Goal: Check status

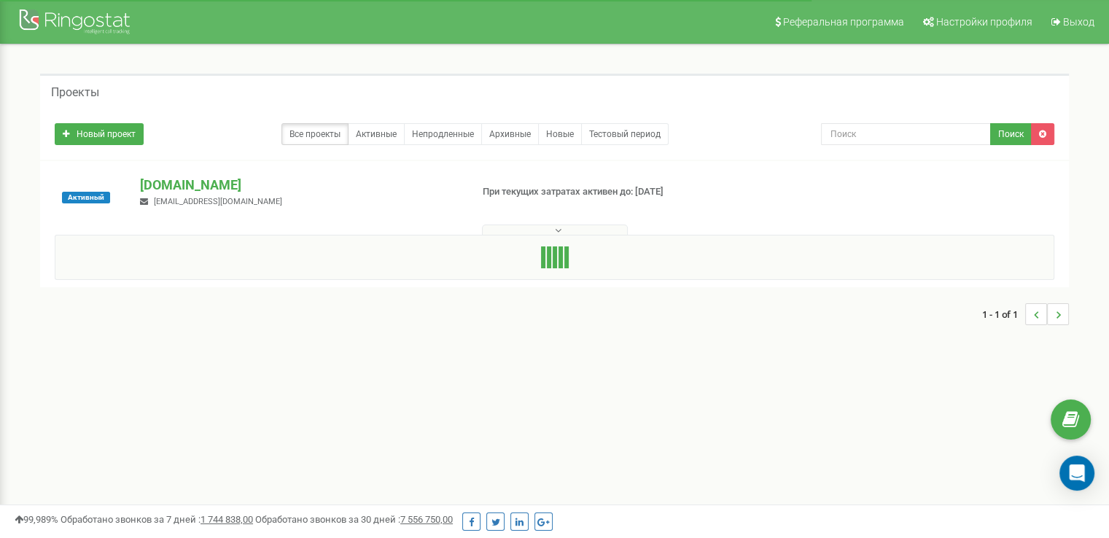
drag, startPoint x: 0, startPoint y: 0, endPoint x: 3, endPoint y: 58, distance: 58.4
drag, startPoint x: 3, startPoint y: 58, endPoint x: 400, endPoint y: 49, distance: 396.8
drag, startPoint x: 400, startPoint y: 49, endPoint x: 233, endPoint y: 163, distance: 201.5
click at [379, 71] on div "Проекты Новый проект Все проекты Активные Непродленные Архивные Новые Тестовый …" at bounding box center [554, 206] width 1087 height 325
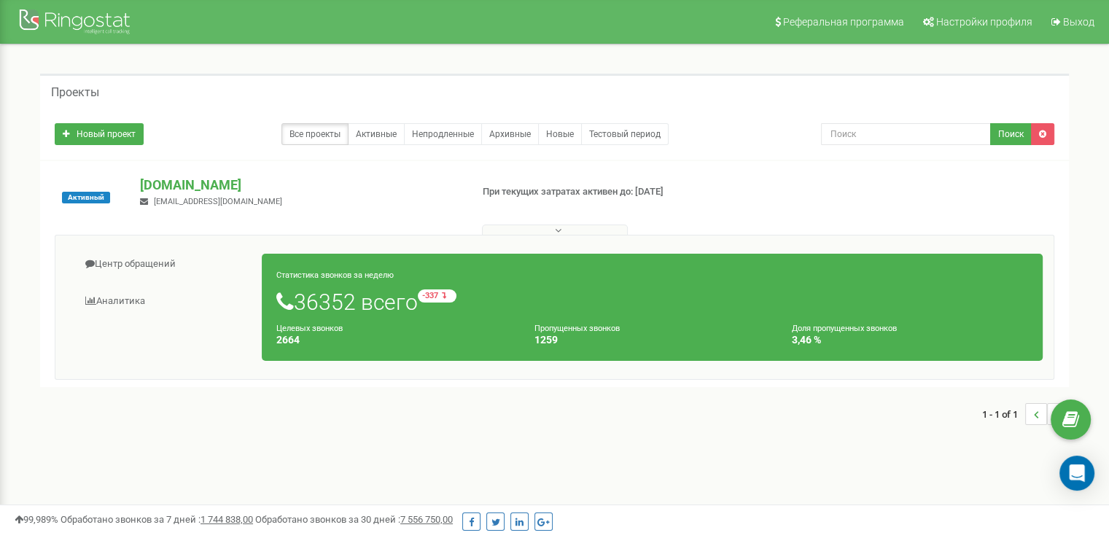
click at [184, 174] on div "Активный [DOMAIN_NAME] [EMAIL_ADDRESS][DOMAIN_NAME] При текущих затратах активе…" at bounding box center [554, 274] width 1029 height 226
click at [173, 262] on link "Центр обращений" at bounding box center [164, 264] width 196 height 36
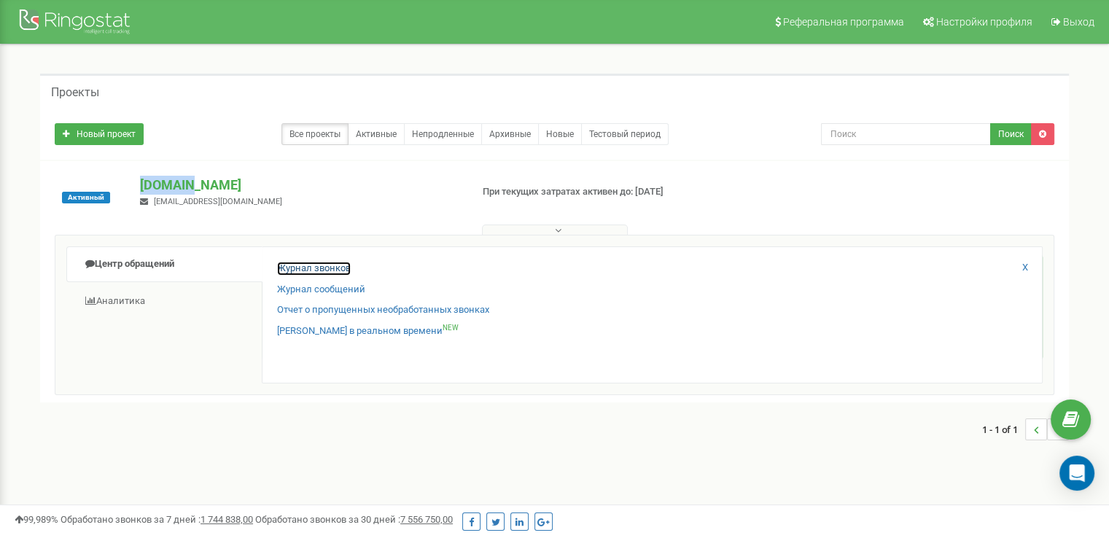
click at [306, 263] on link "Журнал звонков" at bounding box center [314, 269] width 74 height 14
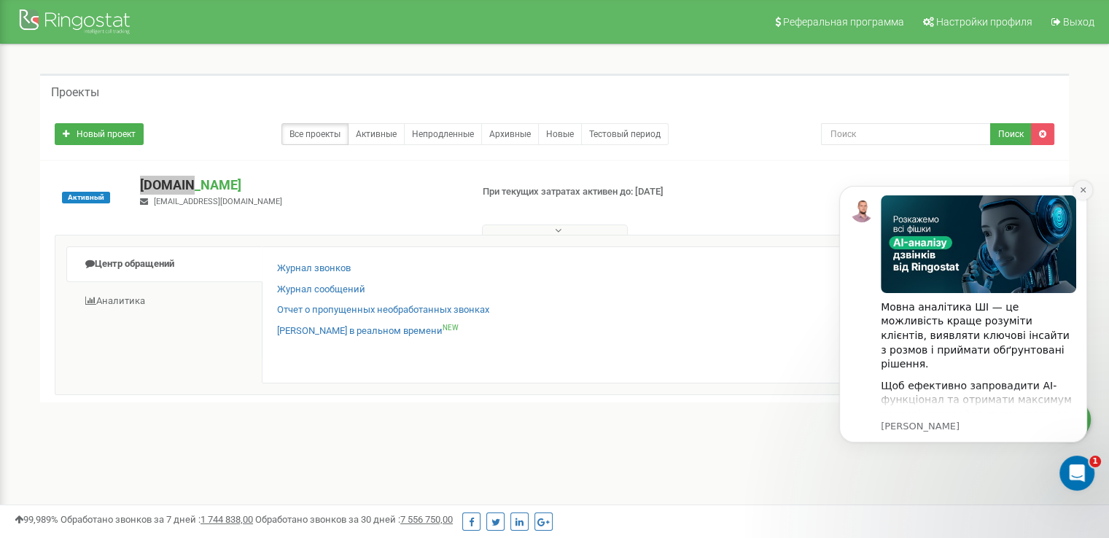
click at [1079, 191] on icon "Dismiss notification" at bounding box center [1083, 190] width 8 height 8
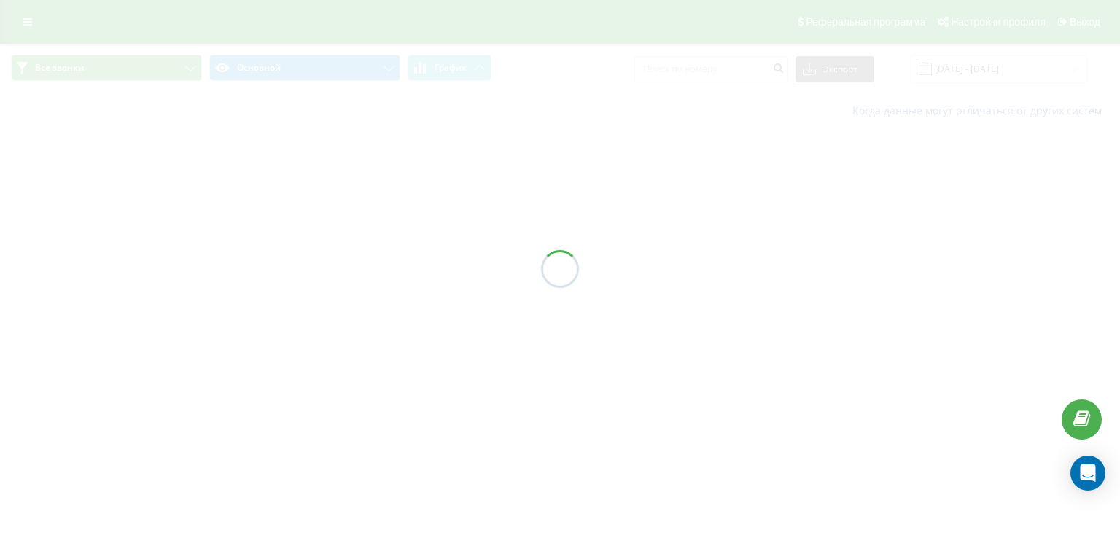
click at [369, 220] on div at bounding box center [560, 269] width 1120 height 538
click at [978, 65] on div at bounding box center [560, 269] width 1120 height 538
click at [980, 66] on div at bounding box center [560, 269] width 1120 height 538
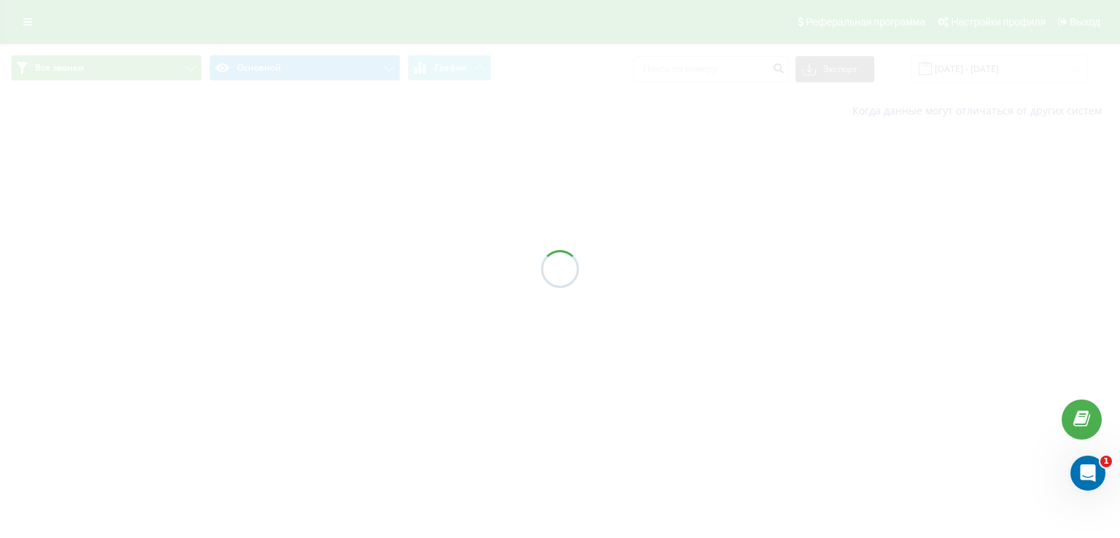
click at [980, 66] on div at bounding box center [560, 269] width 1120 height 538
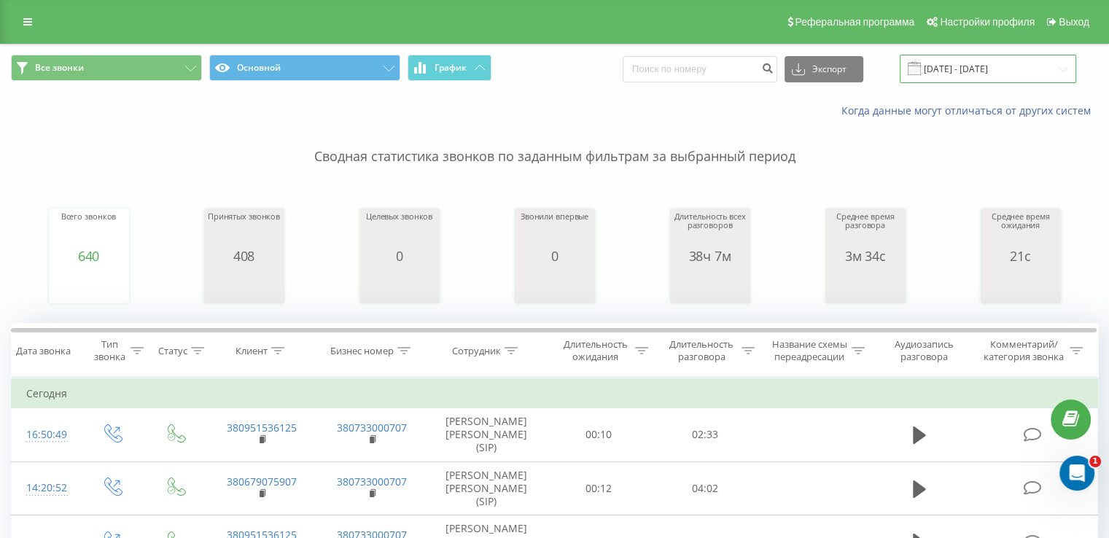
click at [1009, 74] on input "[DATE] - [DATE]" at bounding box center [988, 69] width 176 height 28
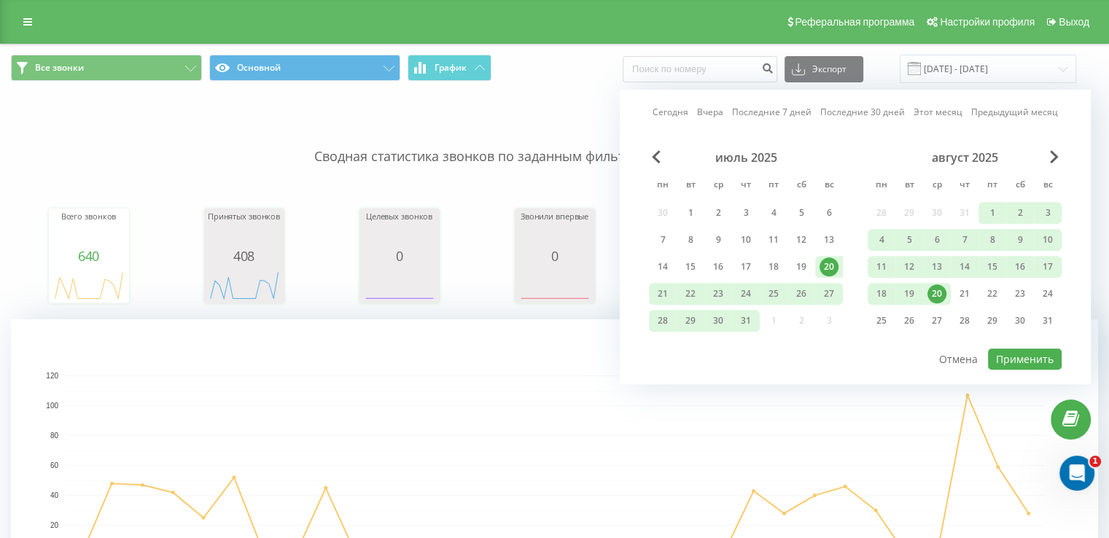
click at [945, 283] on div "20" at bounding box center [937, 294] width 28 height 22
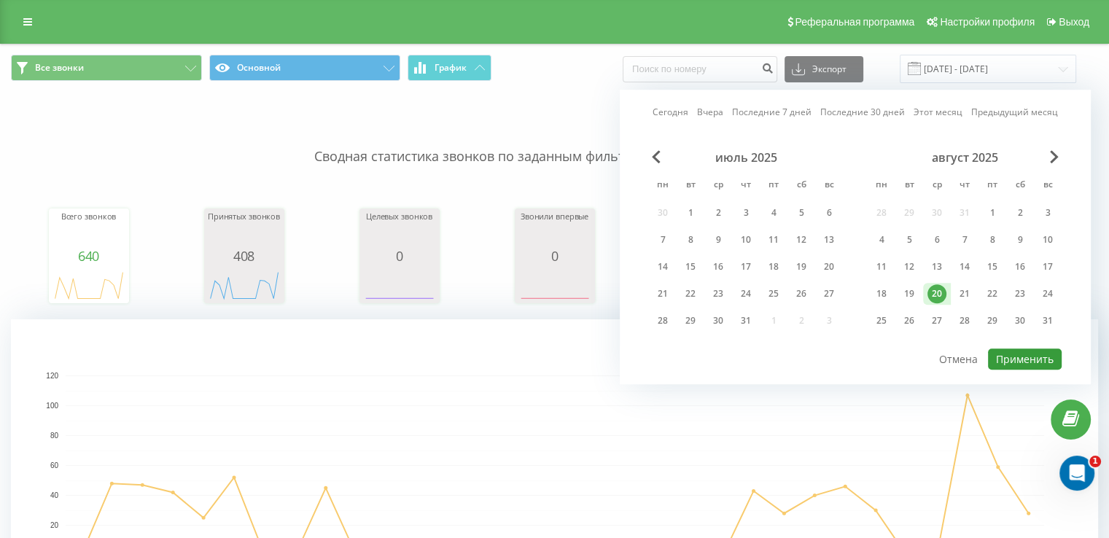
click at [1034, 360] on button "Применить" at bounding box center [1025, 359] width 74 height 21
type input "[DATE] - [DATE]"
